Goal: Navigation & Orientation: Find specific page/section

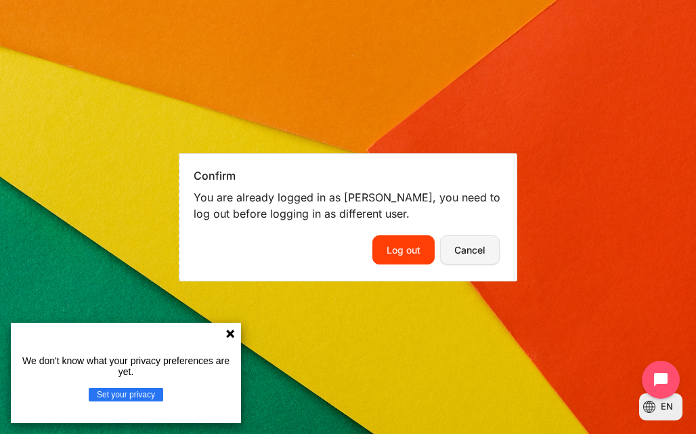
click at [481, 262] on button "Cancel" at bounding box center [470, 249] width 60 height 28
click at [466, 250] on button "Cancel" at bounding box center [470, 249] width 60 height 28
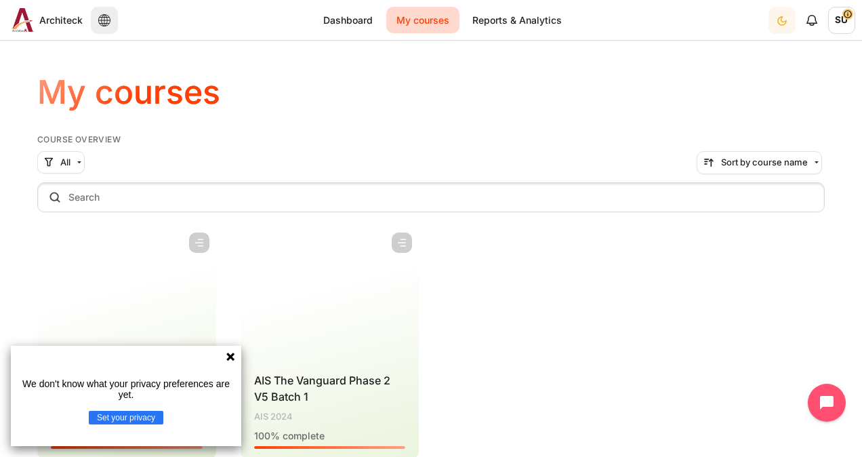
click at [230, 356] on icon at bounding box center [230, 356] width 8 height 8
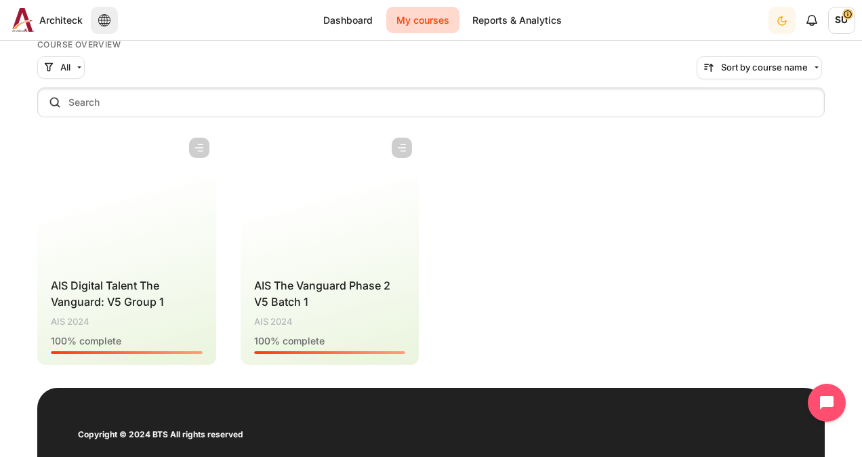
scroll to position [64, 0]
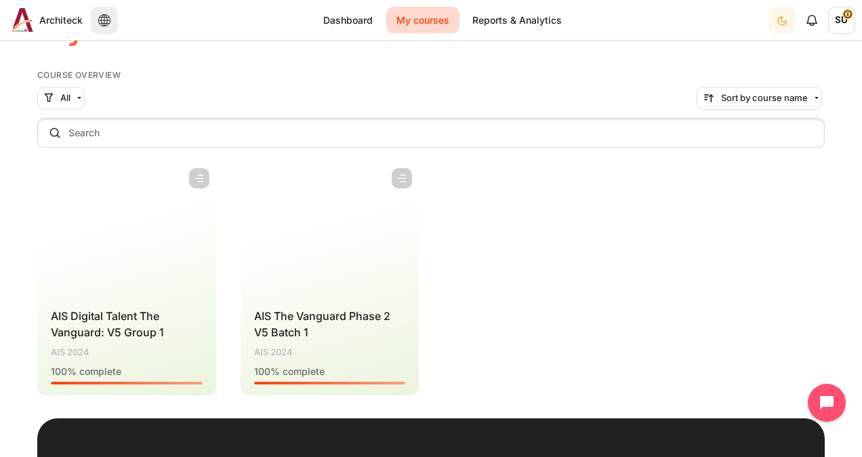
click at [664, 242] on div "Course is starred Actions for course AIS Digital Talent The Vanguard: V5 Group …" at bounding box center [430, 278] width 787 height 234
click at [613, 268] on div "Course is starred Actions for course AIS Digital Talent The Vanguard: V5 Group …" at bounding box center [430, 278] width 787 height 234
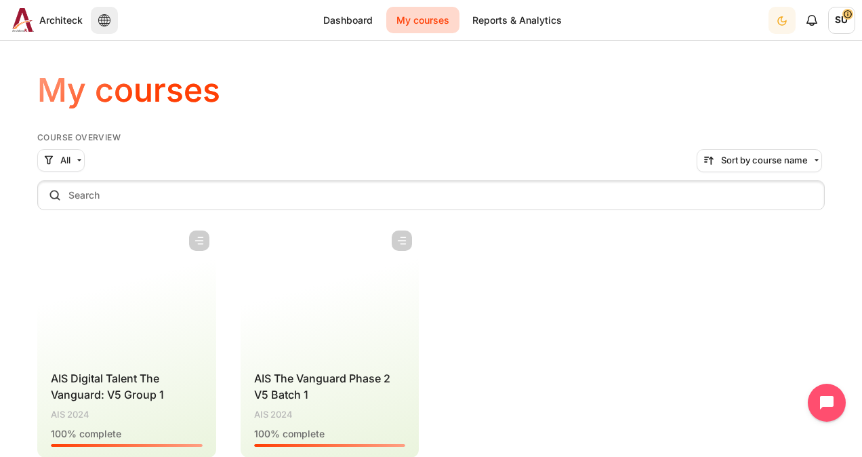
scroll to position [0, 0]
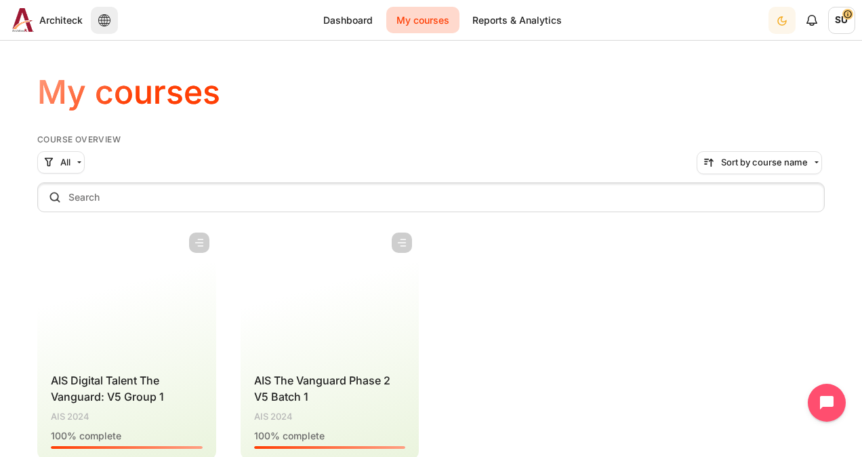
click at [661, 327] on div "Course is starred Actions for course AIS Digital Talent The Vanguard: V5 Group …" at bounding box center [430, 343] width 787 height 234
click at [276, 314] on figure "Content" at bounding box center [330, 293] width 179 height 135
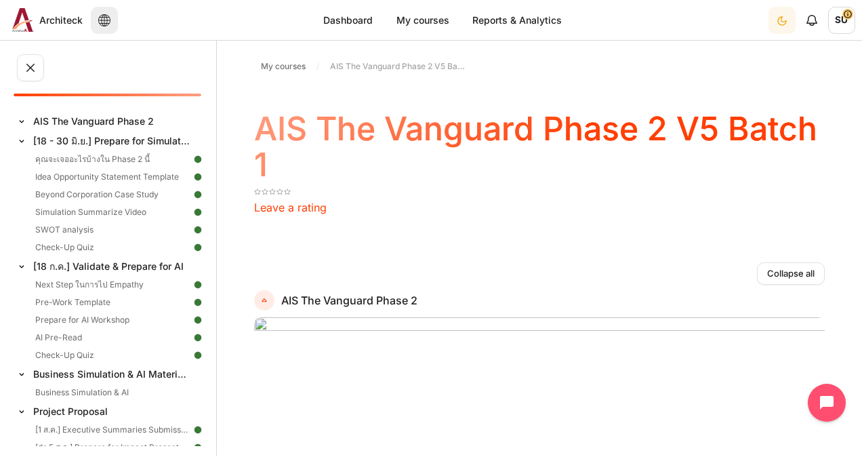
scroll to position [33, 0]
